Goal: Task Accomplishment & Management: Use online tool/utility

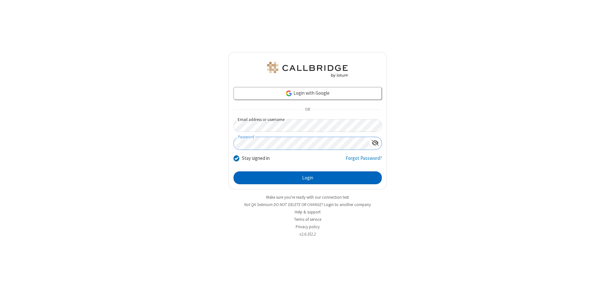
click at [308, 178] on button "Login" at bounding box center [308, 177] width 148 height 13
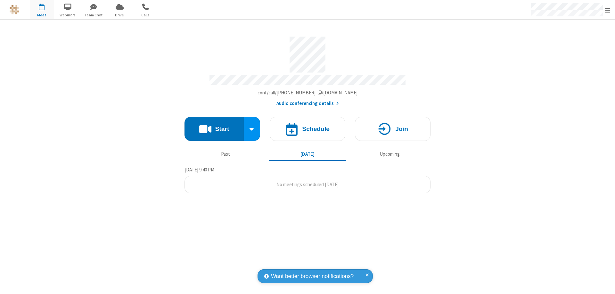
click at [214, 126] on button "Start" at bounding box center [214, 129] width 59 height 24
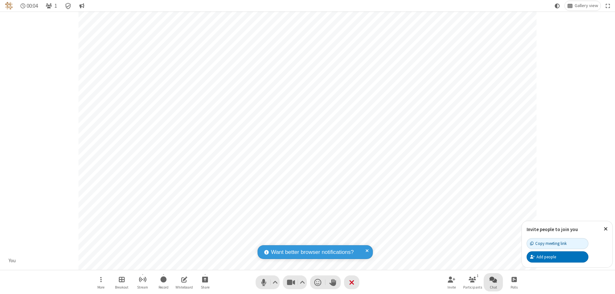
click at [494, 279] on span "Open chat" at bounding box center [494, 279] width 8 height 8
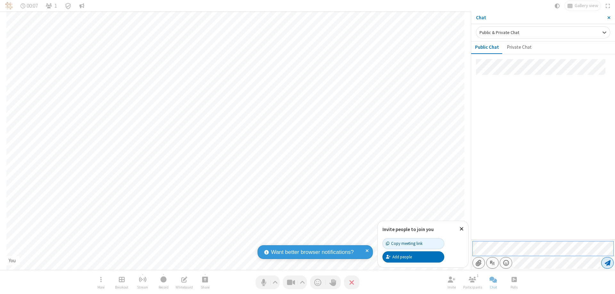
click at [608, 262] on span "Send message" at bounding box center [608, 262] width 6 height 6
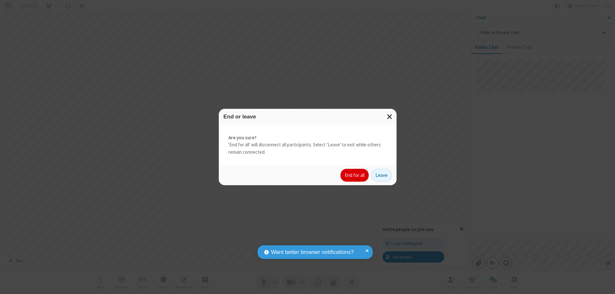
click at [355, 175] on button "End for all" at bounding box center [355, 175] width 28 height 13
